Goal: Information Seeking & Learning: Learn about a topic

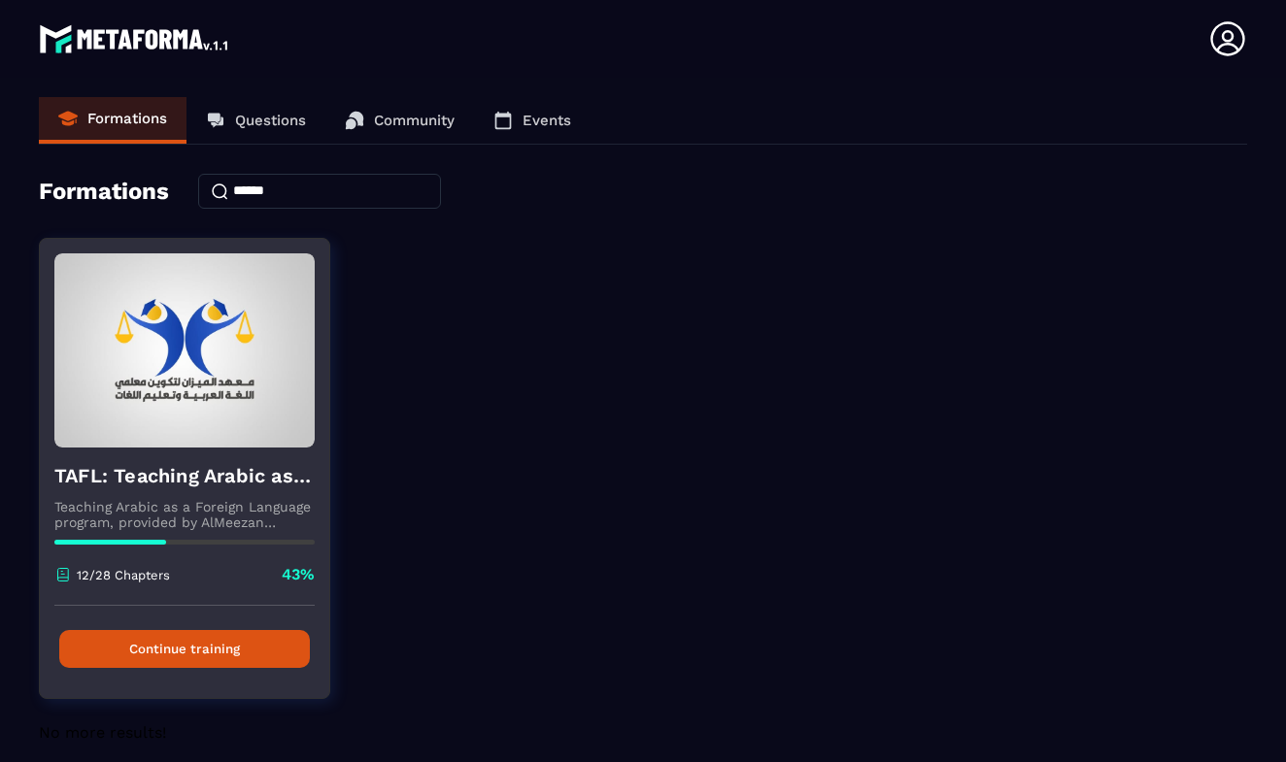
click at [185, 653] on button "Continue training" at bounding box center [184, 649] width 251 height 38
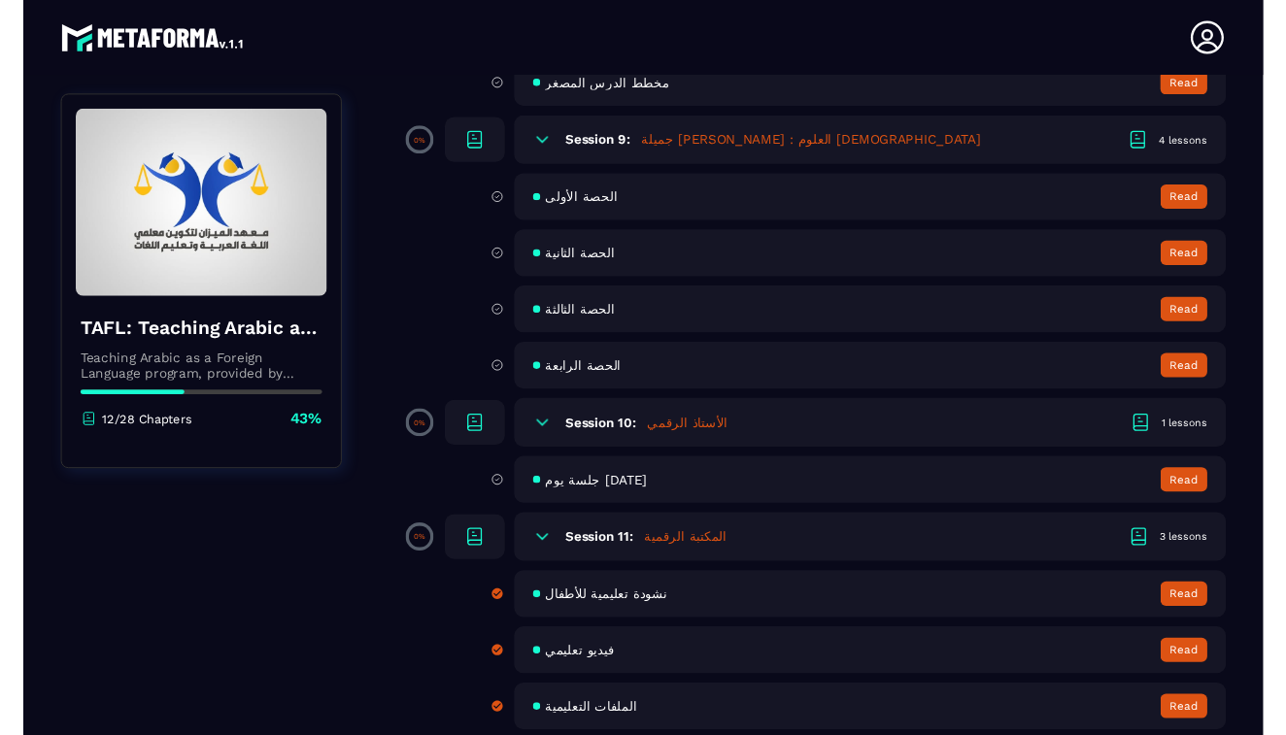
scroll to position [1838, 0]
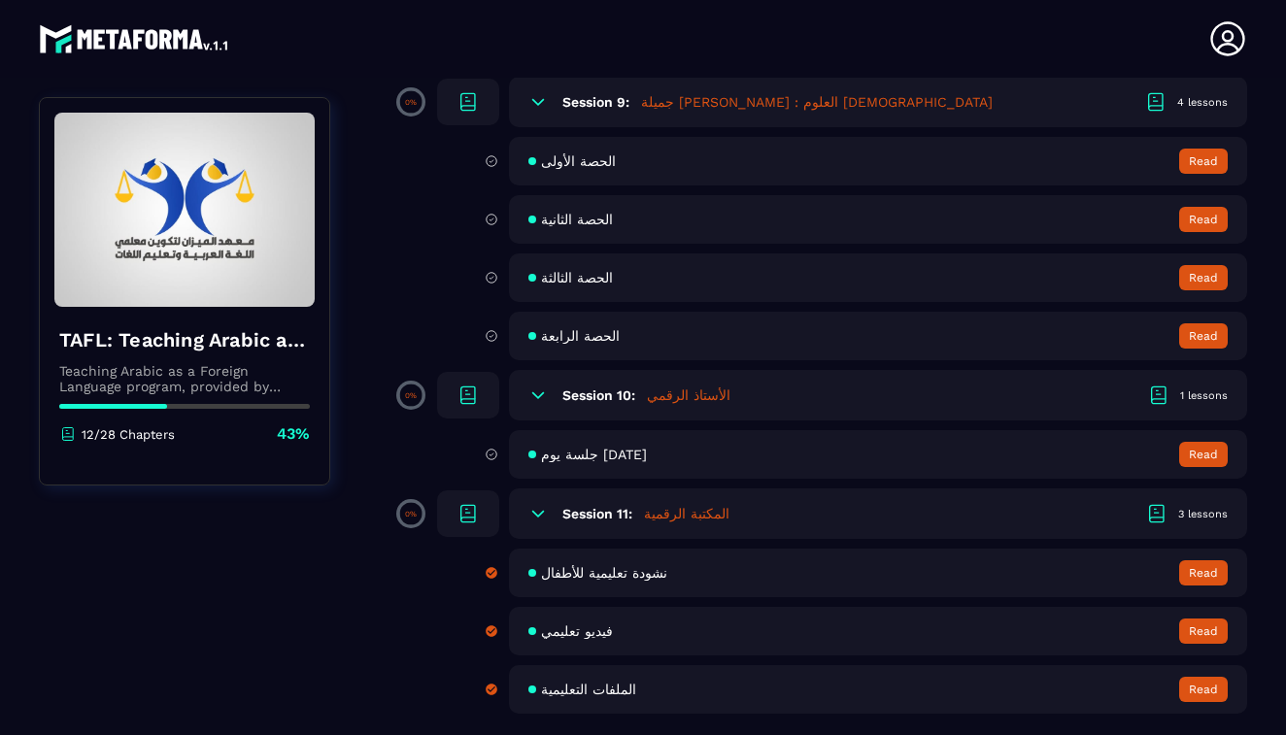
scroll to position [1864, 0]
click at [633, 456] on span "جلسة يوم [DATE]" at bounding box center [594, 455] width 106 height 16
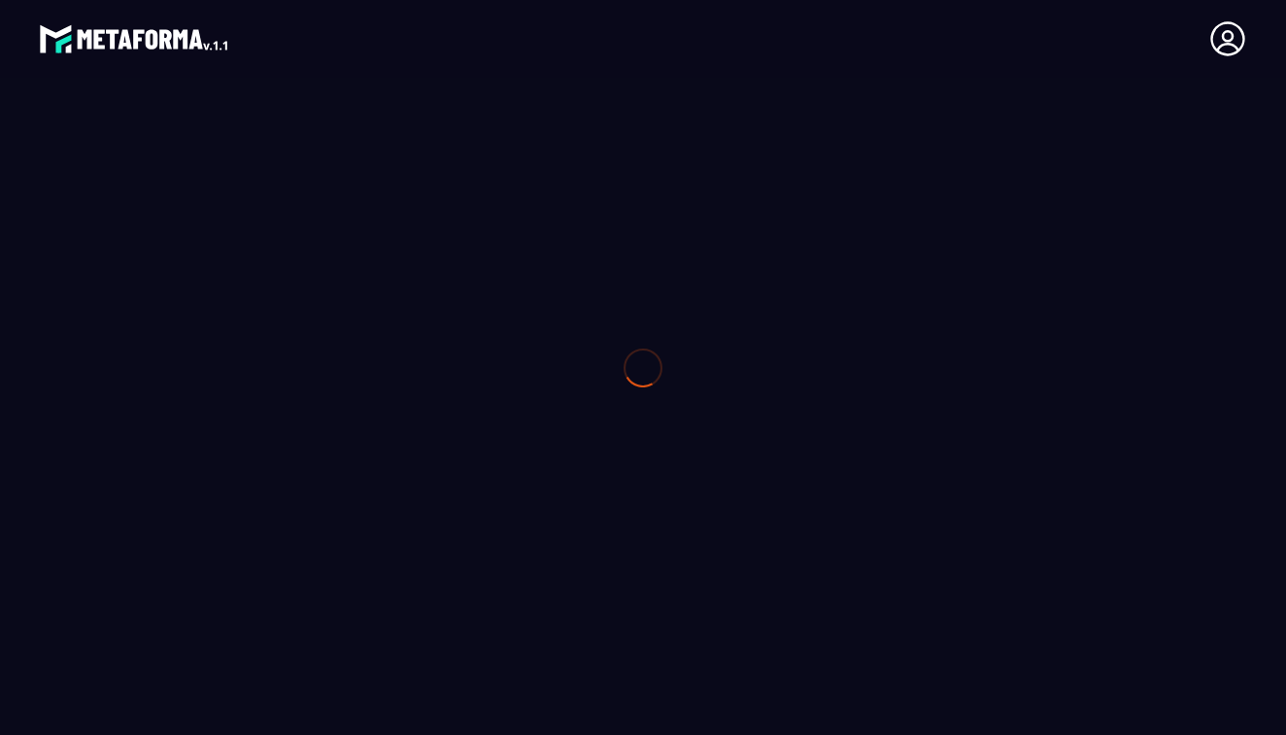
click at [633, 456] on div at bounding box center [643, 367] width 1286 height 735
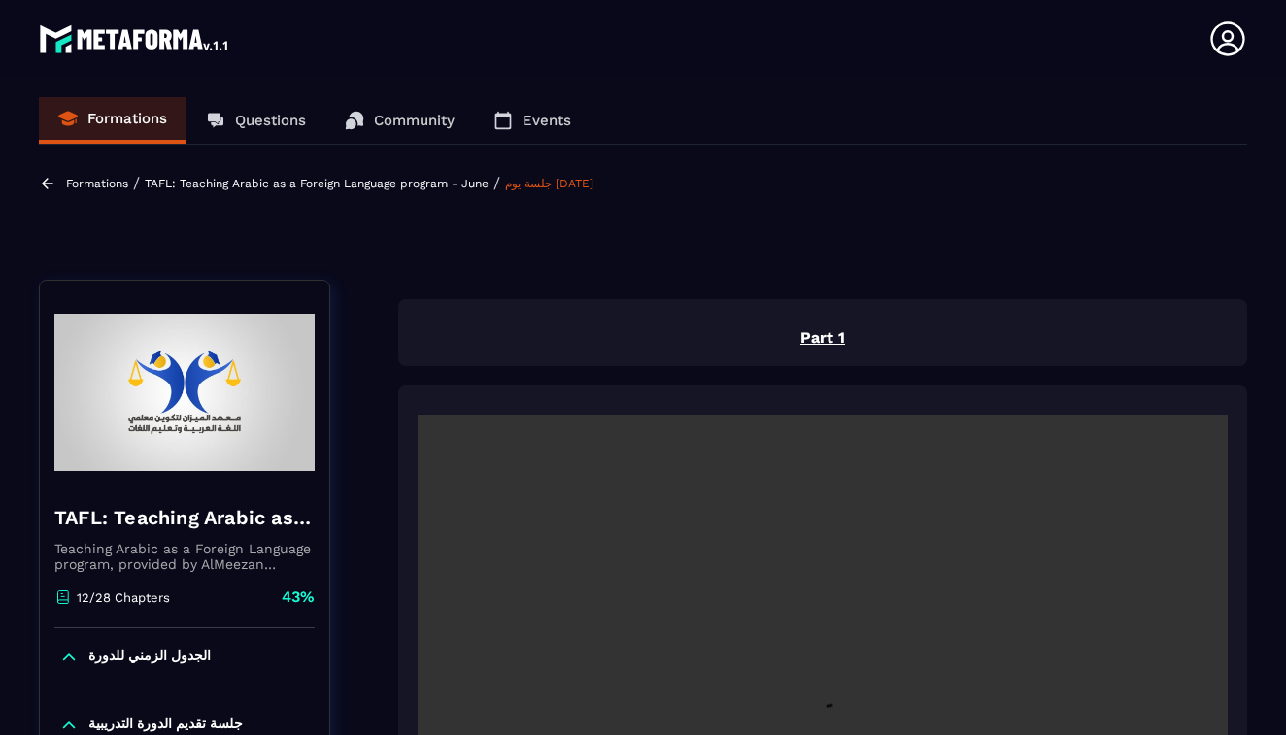
scroll to position [8, 0]
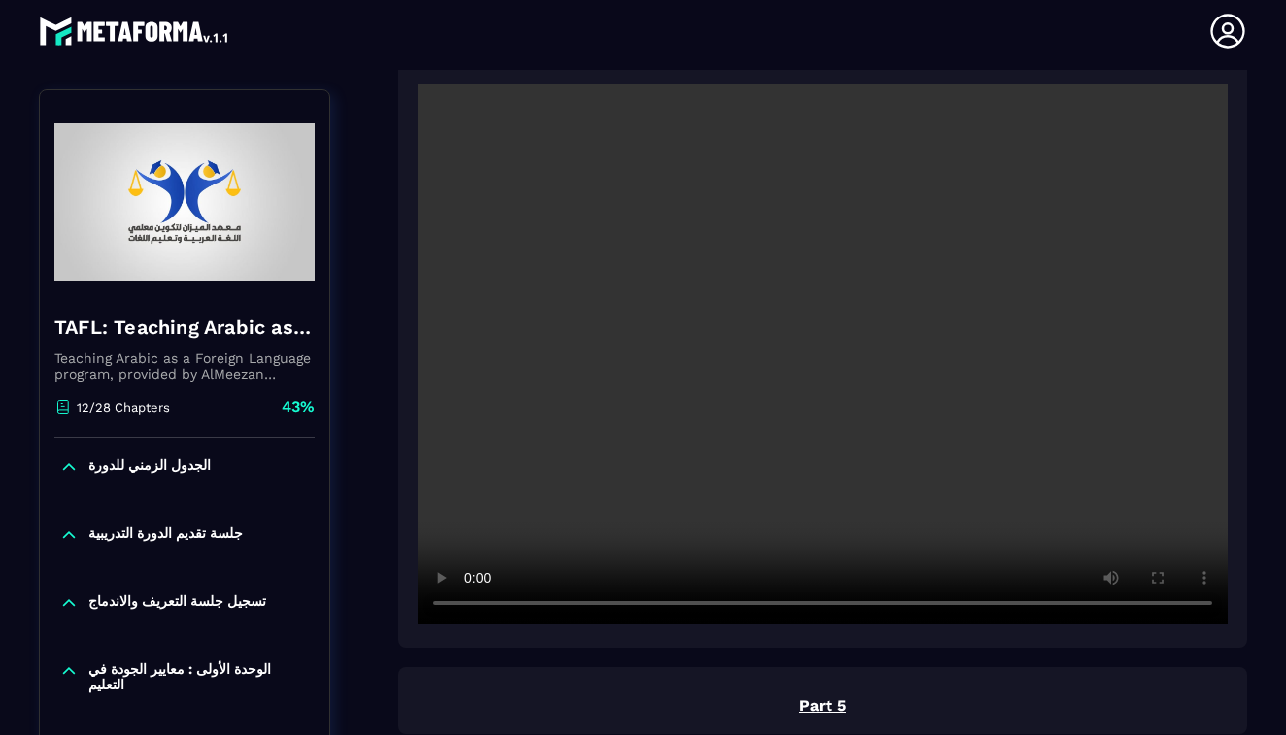
scroll to position [2426, 0]
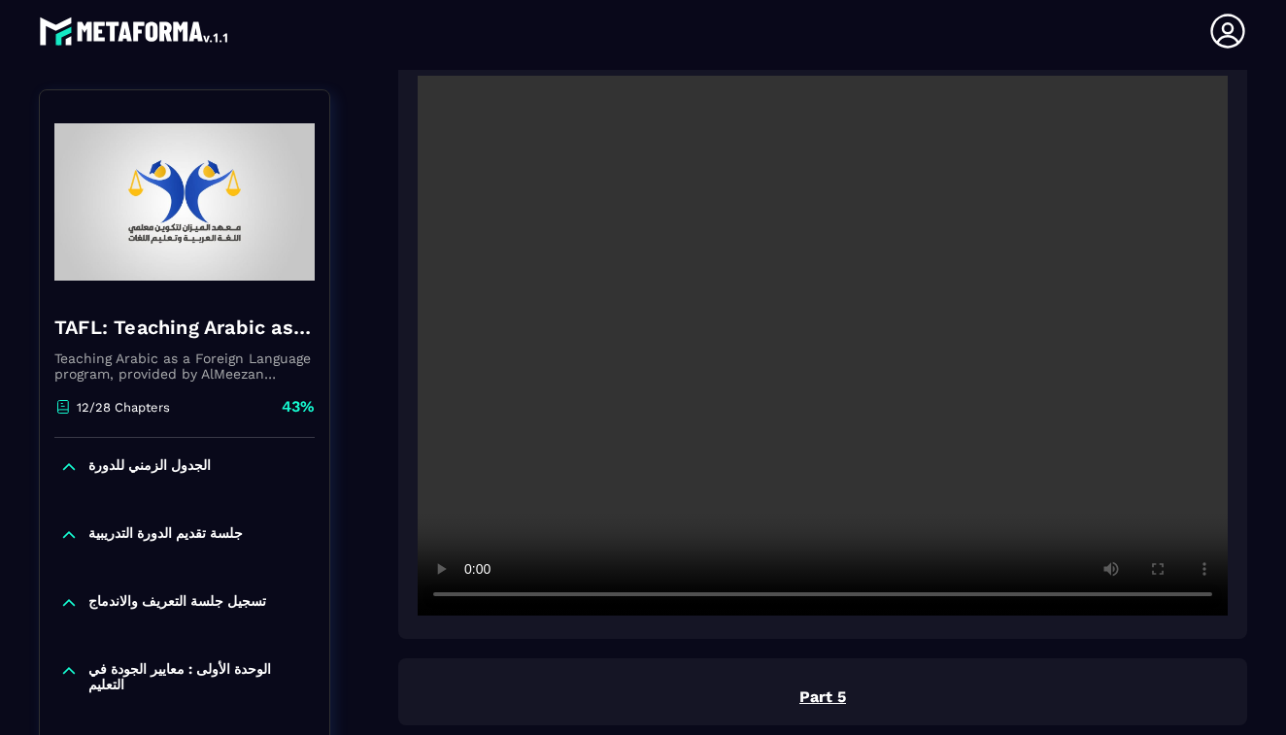
click at [831, 342] on video at bounding box center [823, 346] width 810 height 540
click at [830, 602] on video at bounding box center [823, 346] width 810 height 540
click at [472, 599] on video at bounding box center [823, 346] width 810 height 540
